Goal: Task Accomplishment & Management: Manage account settings

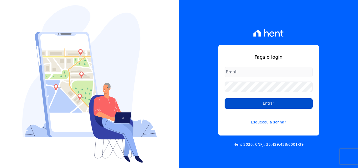
type input "[EMAIL_ADDRESS][DOMAIN_NAME]"
click at [238, 105] on input "Entrar" at bounding box center [268, 103] width 88 height 10
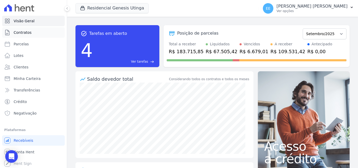
click at [24, 32] on span "Contratos" at bounding box center [23, 32] width 18 height 5
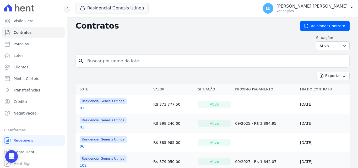
click at [107, 64] on input "search" at bounding box center [215, 61] width 263 height 10
type input "31"
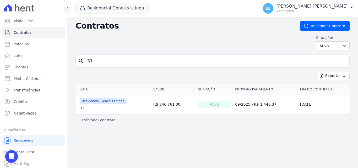
click at [82, 107] on link "31" at bounding box center [82, 107] width 5 height 5
